Goal: Navigation & Orientation: Find specific page/section

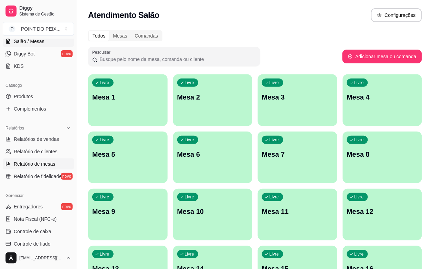
scroll to position [172, 0]
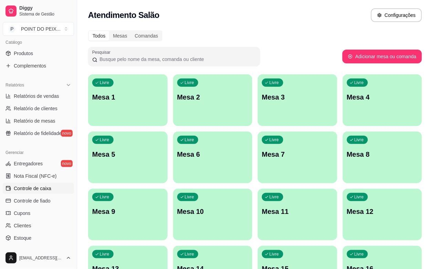
click at [47, 190] on span "Controle de caixa" at bounding box center [33, 188] width 38 height 7
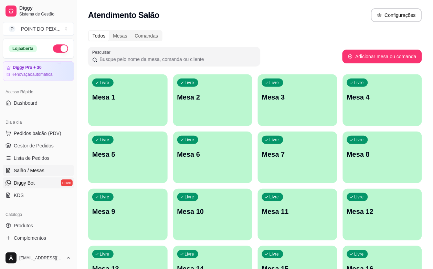
click at [30, 185] on span "Diggy Bot" at bounding box center [24, 183] width 21 height 7
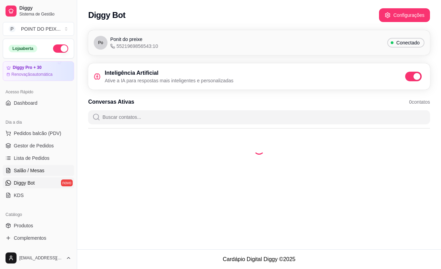
click at [34, 172] on span "Salão / Mesas" at bounding box center [29, 170] width 31 height 7
